Goal: Check status

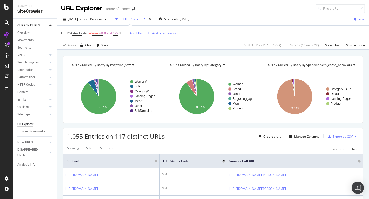
scroll to position [51, 0]
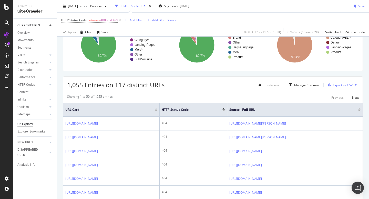
click at [6, 9] on icon at bounding box center [6, 7] width 5 height 6
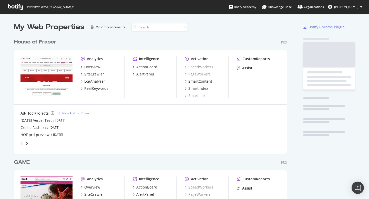
scroll to position [199, 369]
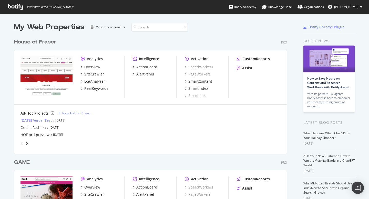
click at [52, 121] on div "[DATE] Vercel Test" at bounding box center [35, 120] width 31 height 5
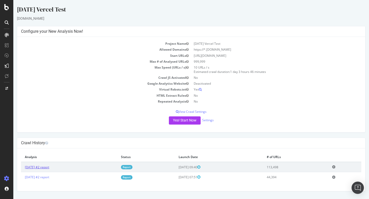
click at [49, 168] on link "[DATE] #2 report" at bounding box center [37, 167] width 24 height 4
